Goal: Book appointment/travel/reservation

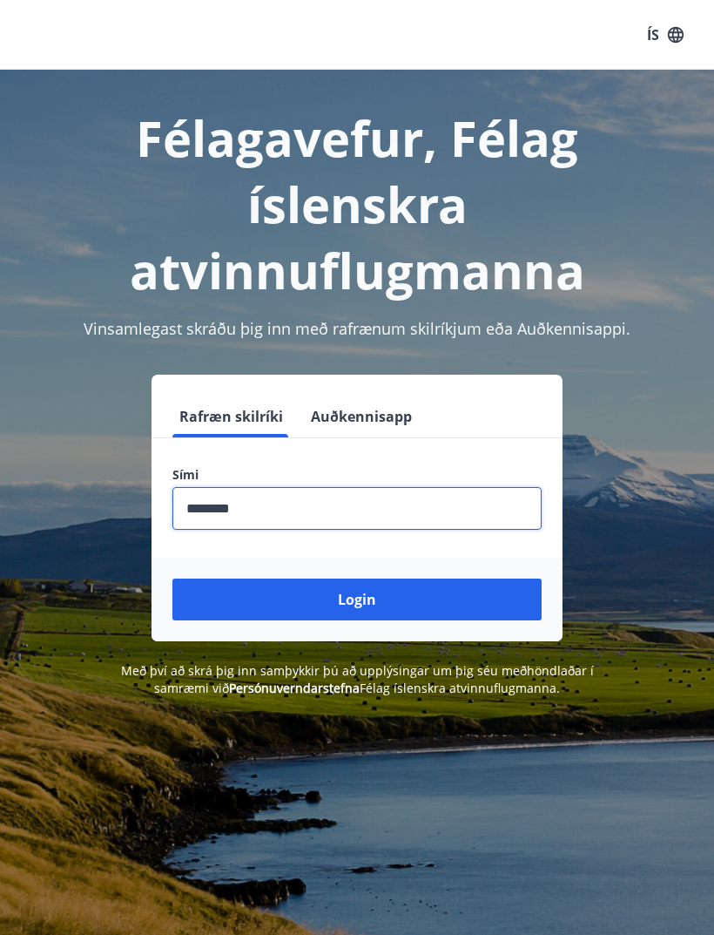
type input "********"
click at [316, 607] on button "Login" at bounding box center [356, 599] width 369 height 42
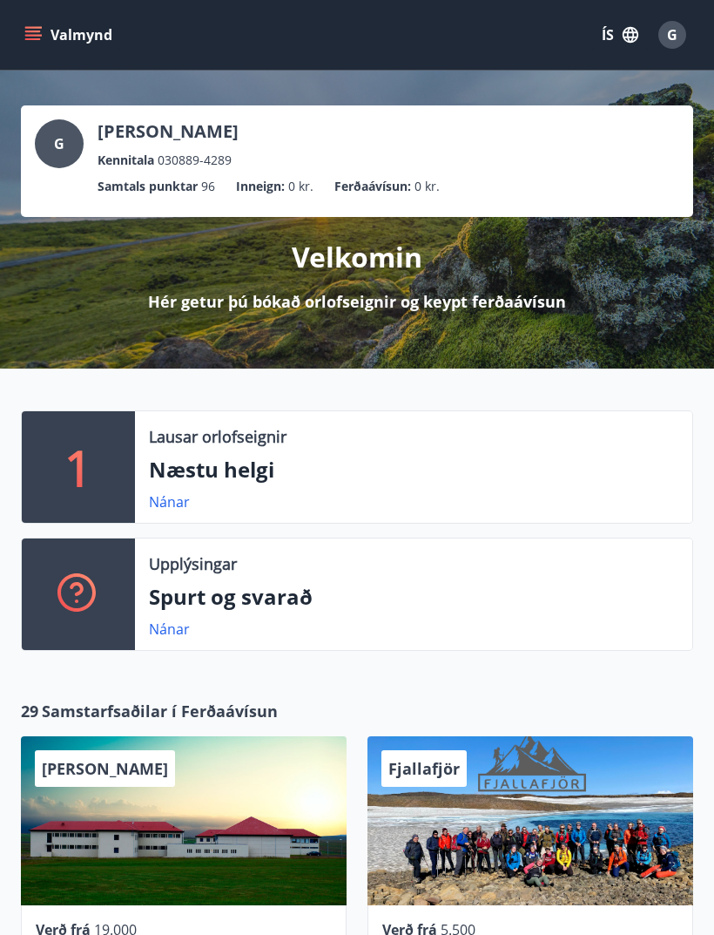
click at [46, 44] on button "Valmynd" at bounding box center [70, 34] width 98 height 31
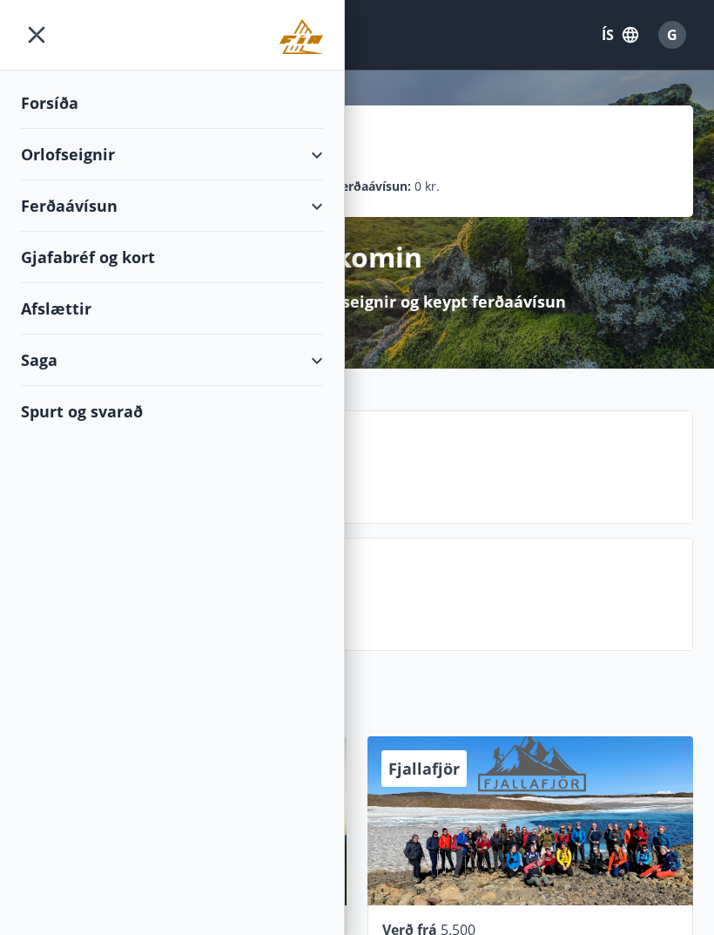
click at [311, 166] on div "Orlofseignir" at bounding box center [172, 154] width 302 height 51
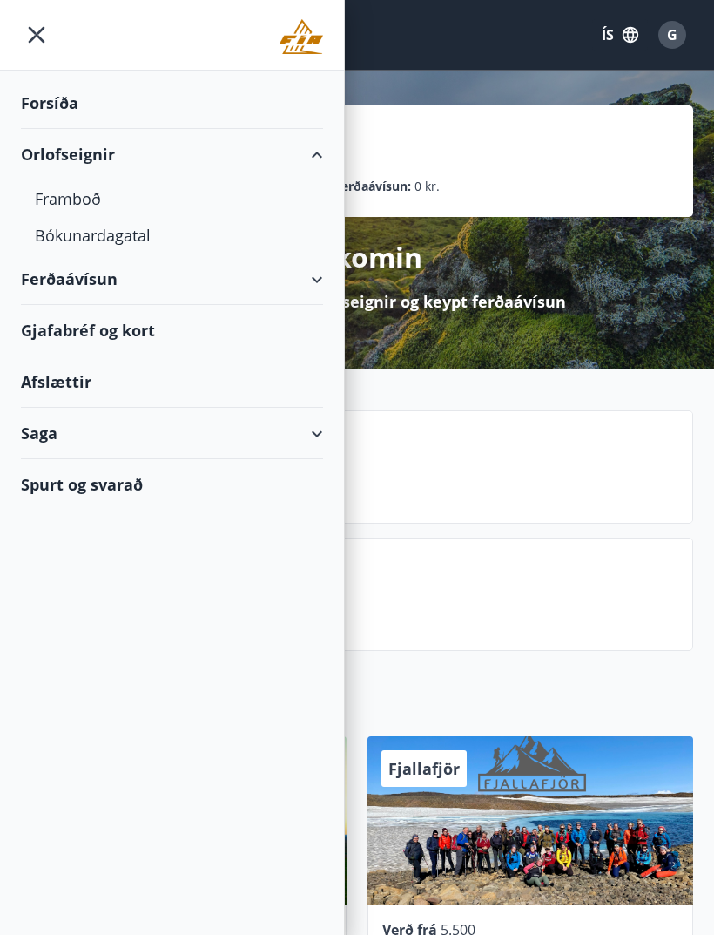
click at [95, 243] on div "Bókunardagatal" at bounding box center [172, 235] width 274 height 37
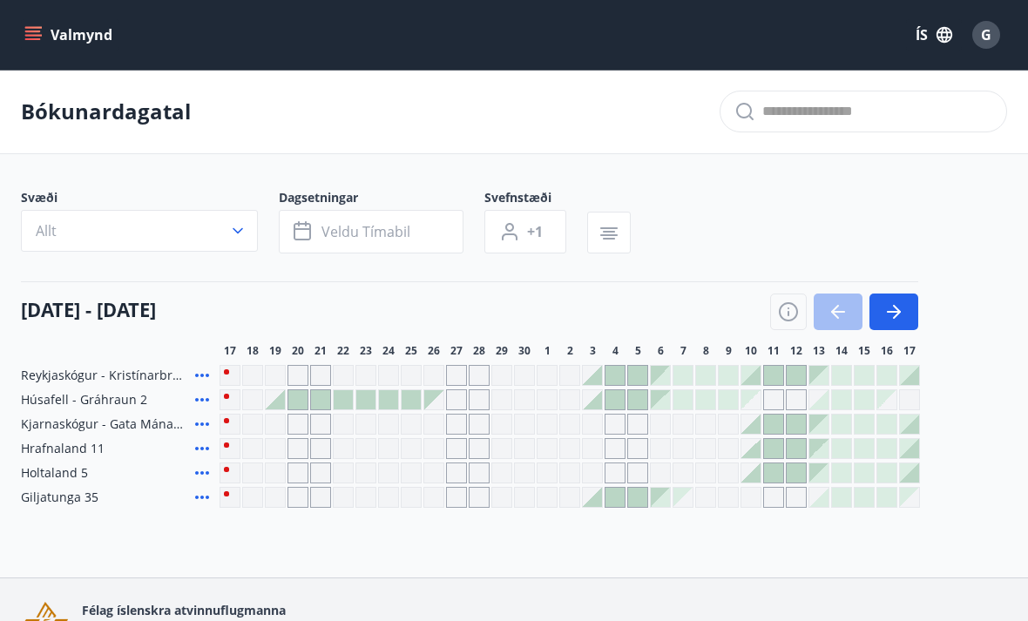
scroll to position [47, 0]
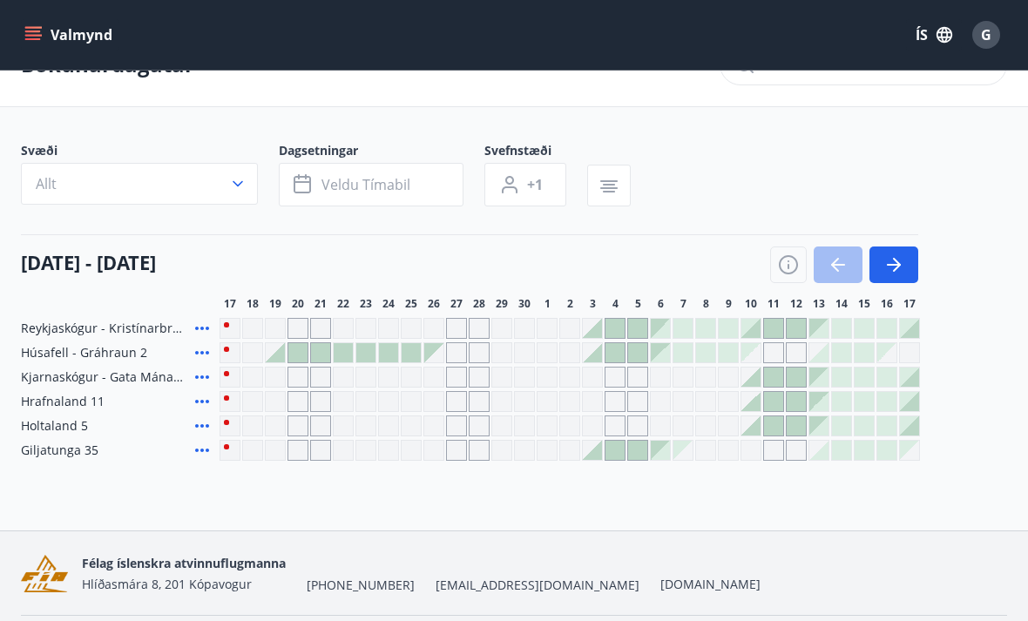
click at [713, 265] on button "button" at bounding box center [893, 265] width 49 height 37
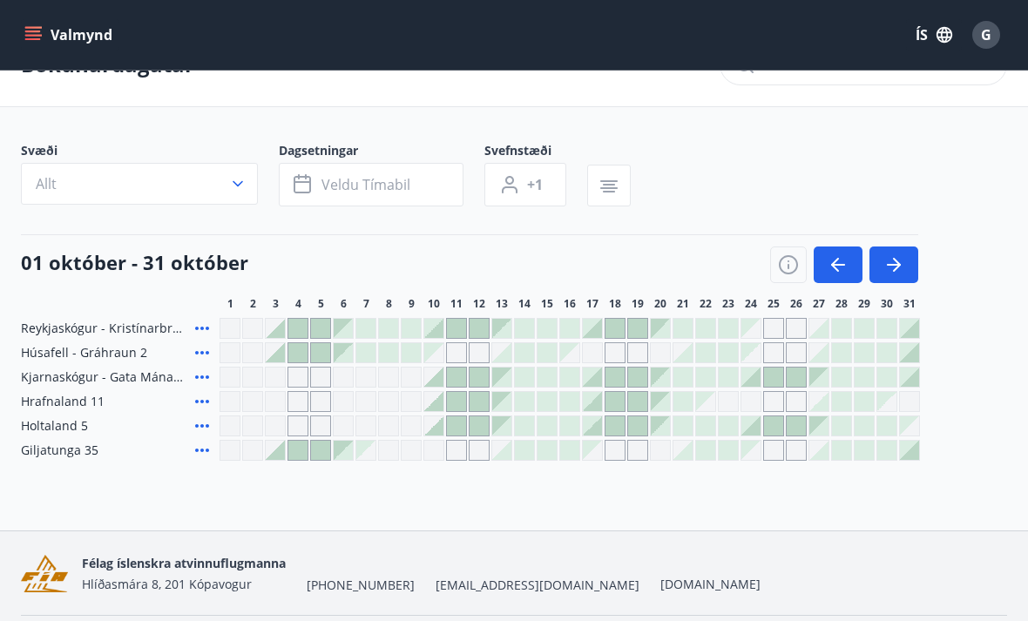
click at [253, 187] on button "Allt" at bounding box center [139, 184] width 237 height 42
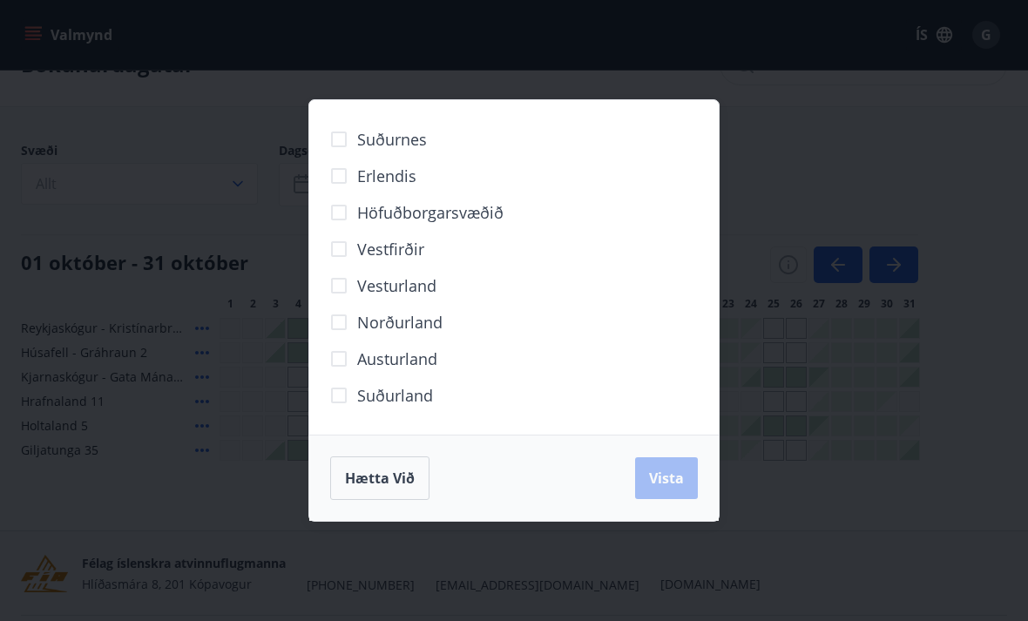
click at [713, 289] on div "Suðurnes Erlendis Höfuðborgarsvæðið Vestfirðir Vesturland Norðurland Austurland…" at bounding box center [514, 310] width 1028 height 621
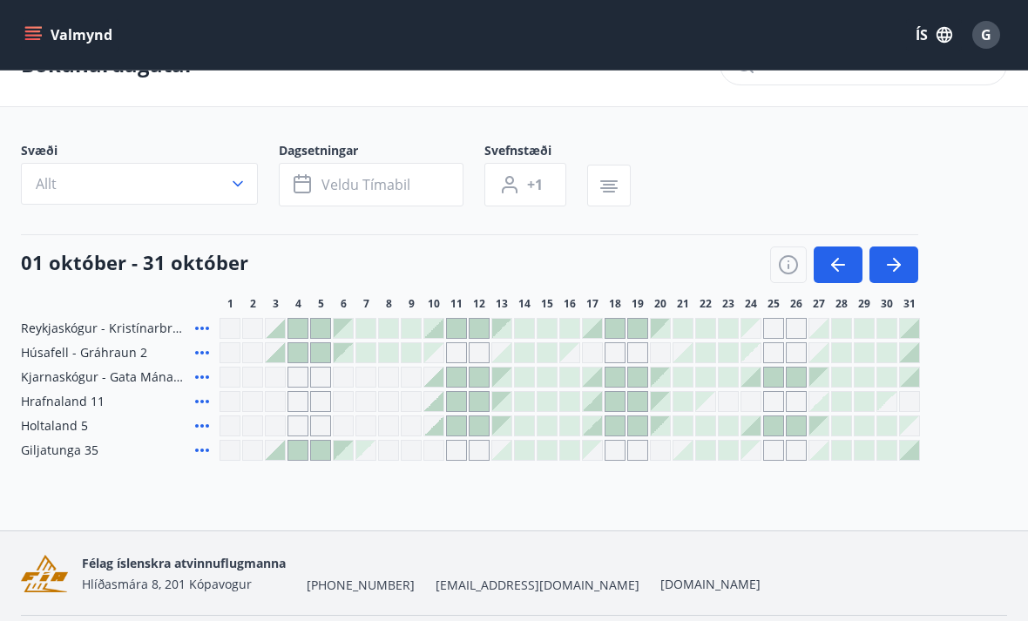
click at [713, 275] on button "button" at bounding box center [893, 265] width 49 height 37
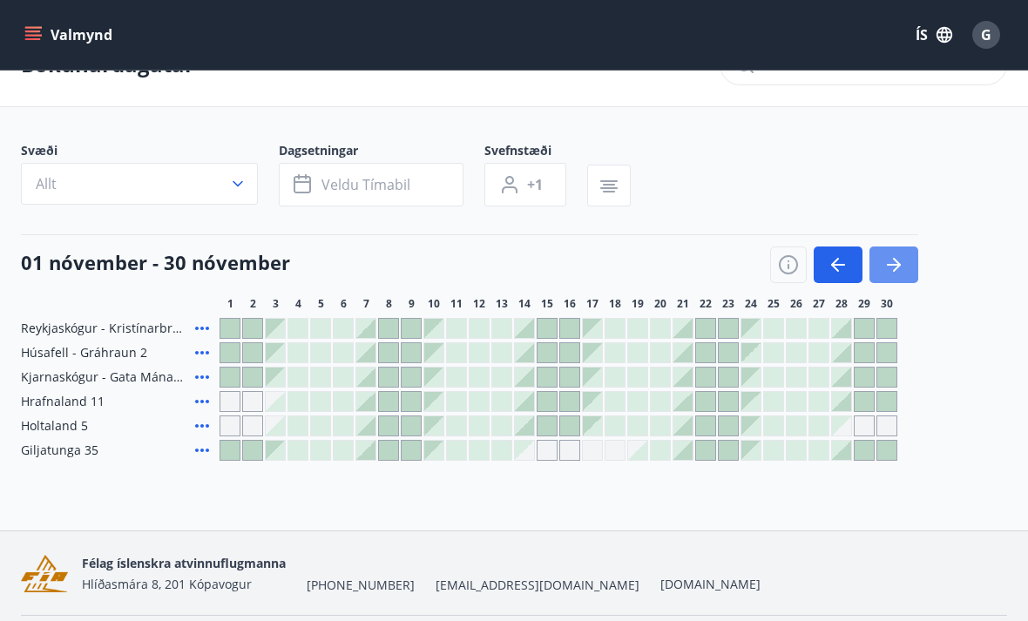
click at [713, 272] on icon "button" at bounding box center [893, 264] width 21 height 21
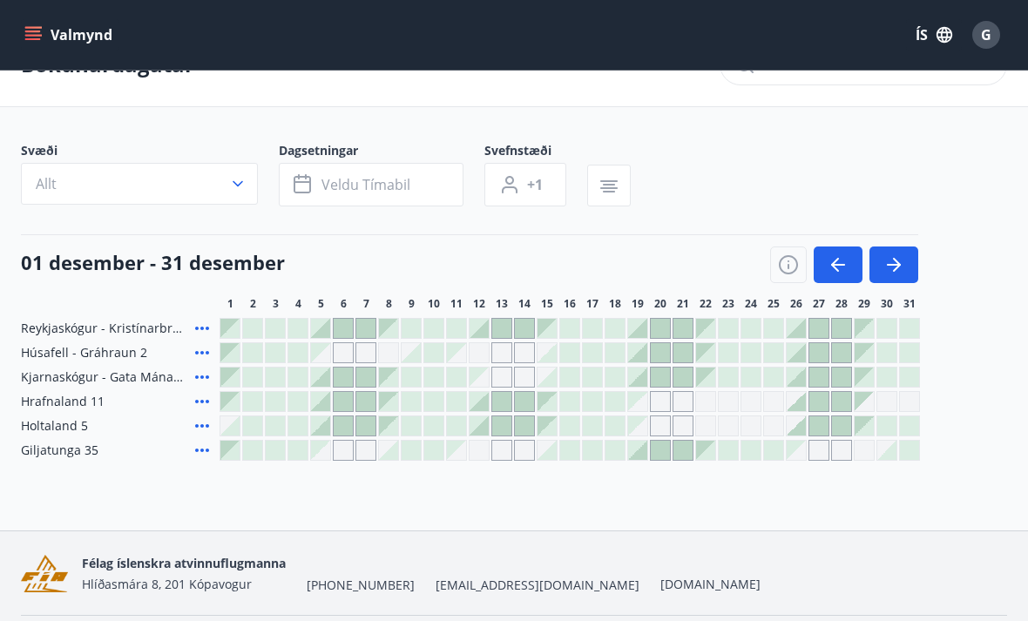
click at [713, 269] on icon "button" at bounding box center [897, 265] width 8 height 14
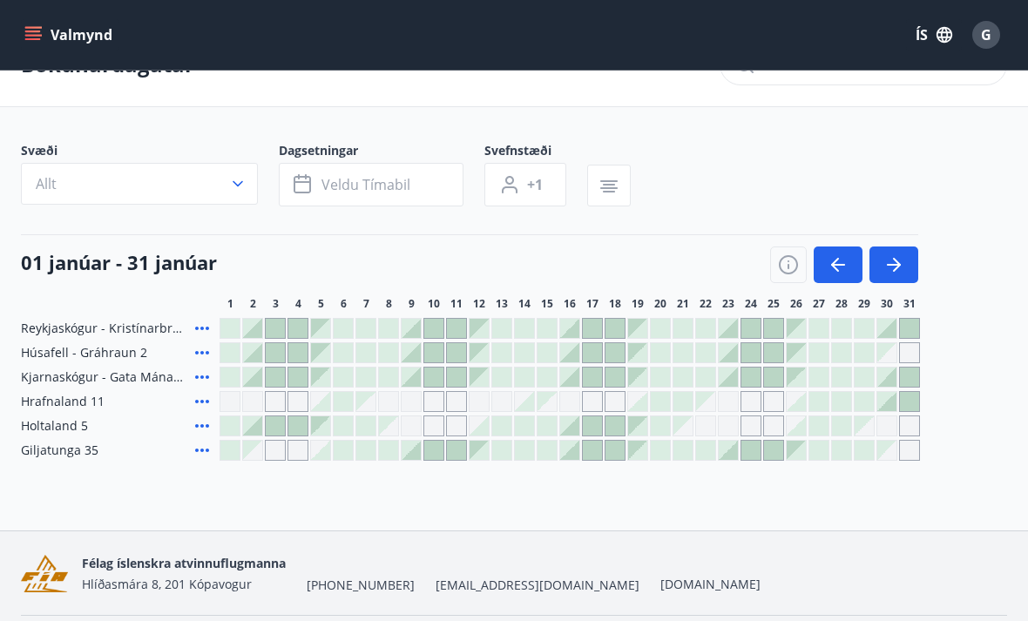
click at [713, 262] on icon "button" at bounding box center [897, 265] width 8 height 14
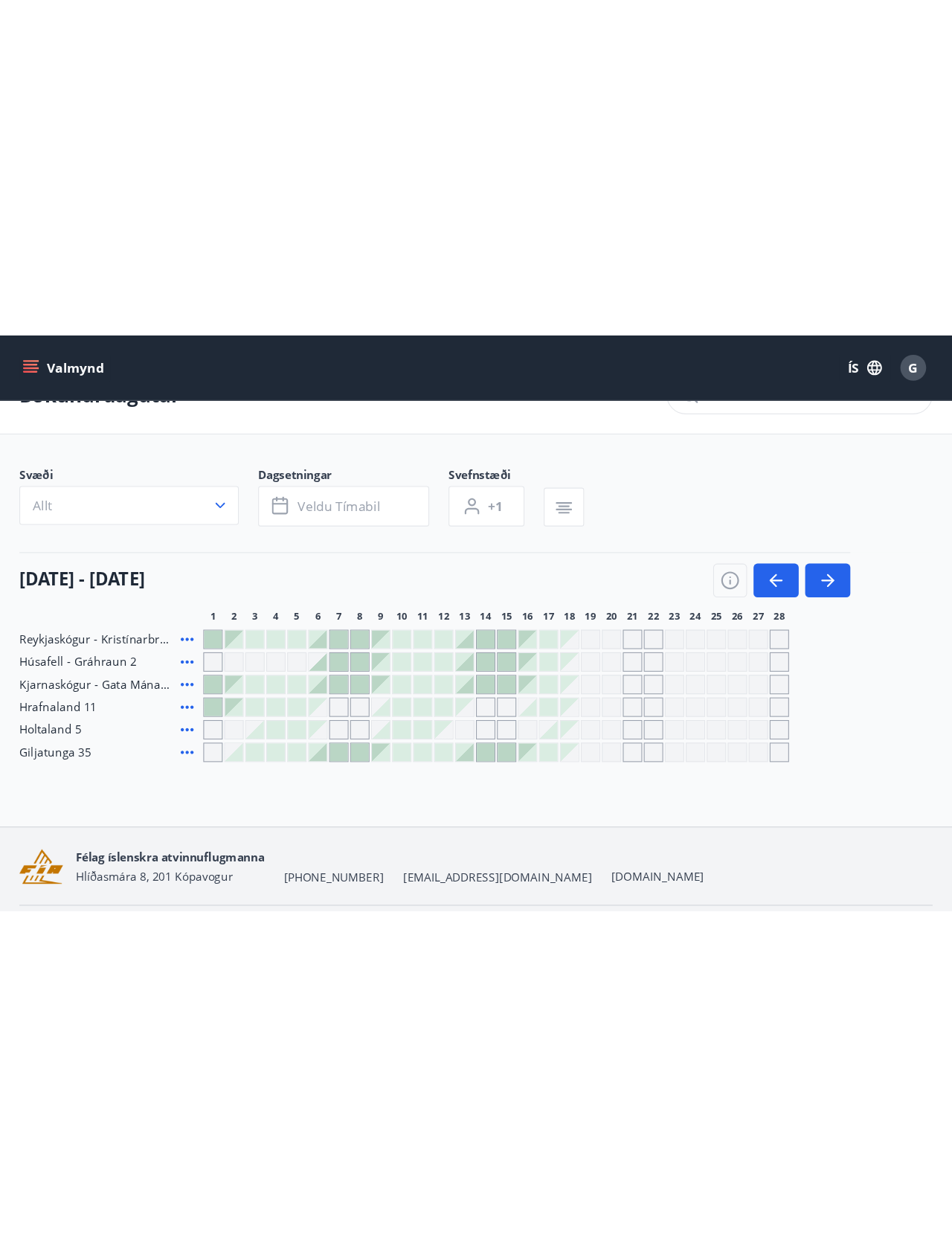
scroll to position [0, 0]
